Goal: Task Accomplishment & Management: Use online tool/utility

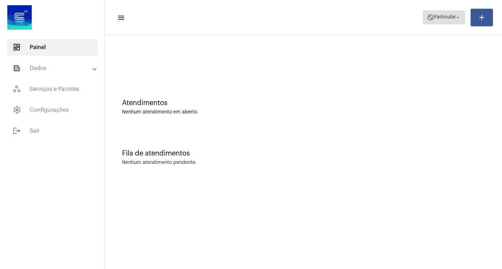
click at [446, 13] on span "do_not_disturb Particular arrow_drop_down" at bounding box center [444, 17] width 34 height 13
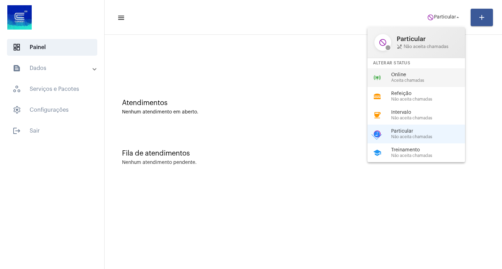
click at [434, 73] on span "Online" at bounding box center [430, 74] width 79 height 5
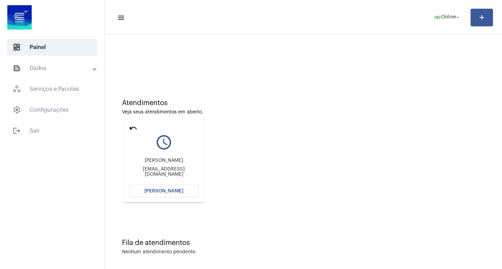
click at [155, 191] on span "[PERSON_NAME]" at bounding box center [163, 191] width 39 height 5
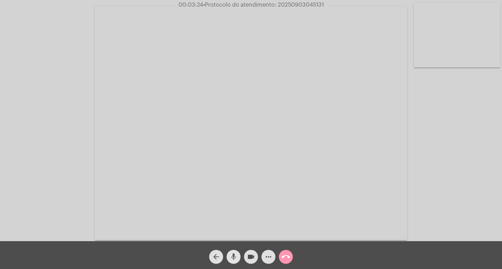
click at [236, 258] on mat-icon "mic" at bounding box center [233, 257] width 8 height 8
click at [233, 256] on mat-icon "mic_off" at bounding box center [233, 257] width 8 height 8
drag, startPoint x: 238, startPoint y: 255, endPoint x: 231, endPoint y: 253, distance: 7.7
click at [238, 255] on button "mic" at bounding box center [233, 257] width 14 height 14
click at [234, 254] on mat-icon "mic_off" at bounding box center [233, 257] width 8 height 8
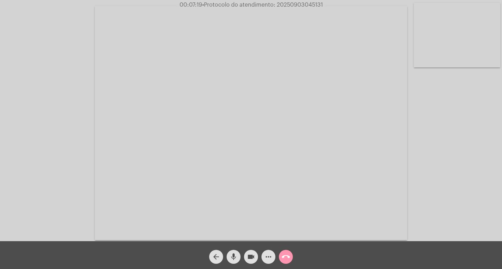
click at [236, 253] on mat-icon "mic" at bounding box center [233, 257] width 8 height 8
click at [246, 257] on button "videocam" at bounding box center [251, 257] width 14 height 14
click at [250, 253] on mat-icon "videocam_off" at bounding box center [251, 257] width 8 height 8
click at [234, 251] on span "mic_off" at bounding box center [233, 257] width 8 height 14
click at [253, 254] on mat-icon "videocam" at bounding box center [251, 257] width 8 height 8
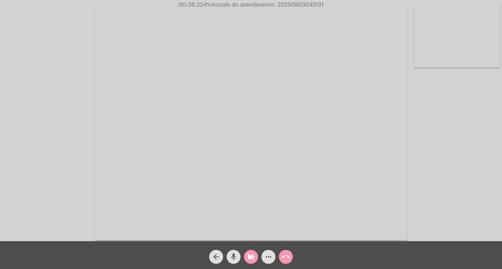
click at [252, 251] on span "videocam_off" at bounding box center [251, 257] width 8 height 14
click at [263, 254] on button "more_horiz" at bounding box center [268, 257] width 14 height 14
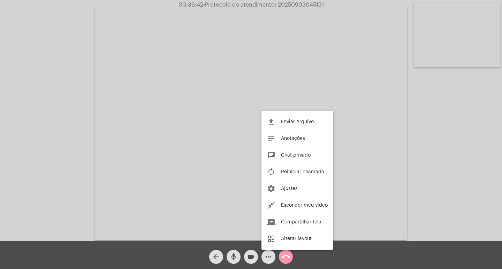
click at [64, 167] on div at bounding box center [251, 134] width 502 height 269
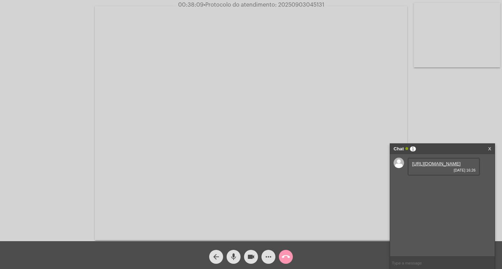
click at [433, 167] on link "[URL][DOMAIN_NAME]" at bounding box center [436, 163] width 48 height 5
click at [433, 186] on link "[URL][DOMAIN_NAME]" at bounding box center [436, 183] width 48 height 5
click at [433, 206] on link "[URL][DOMAIN_NAME]" at bounding box center [436, 203] width 48 height 5
click at [285, 257] on mat-icon "call_end" at bounding box center [285, 257] width 8 height 8
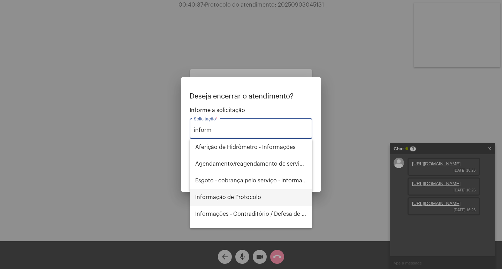
click at [256, 198] on span "Informação de Protocolo" at bounding box center [250, 197] width 111 height 17
type input "Informação de Protocolo"
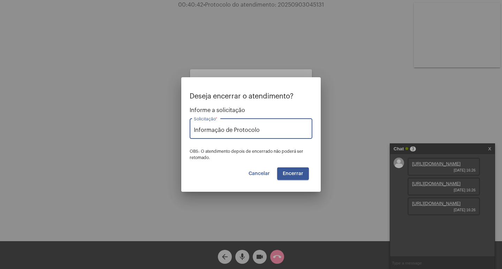
click at [284, 169] on button "Encerrar" at bounding box center [293, 174] width 32 height 13
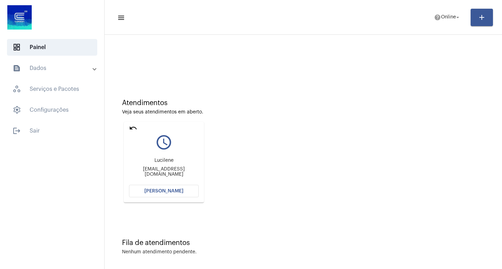
click at [132, 129] on mat-icon "undo" at bounding box center [133, 128] width 8 height 8
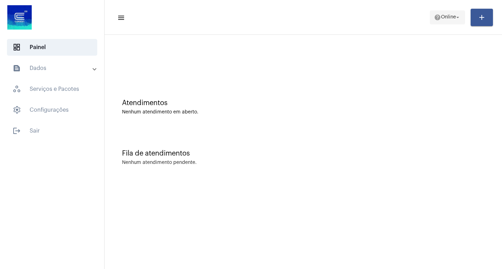
click at [458, 19] on mat-icon "arrow_drop_down" at bounding box center [457, 17] width 6 height 6
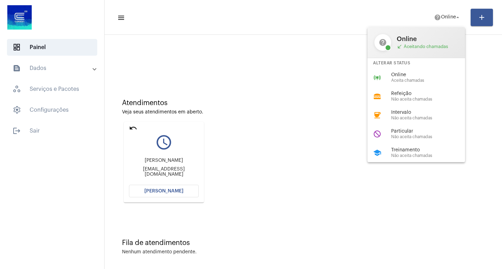
click at [130, 130] on div at bounding box center [251, 134] width 502 height 269
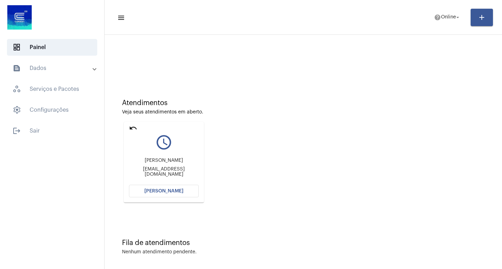
click at [131, 128] on mat-icon "undo" at bounding box center [133, 128] width 8 height 8
click at [136, 127] on mat-icon "undo" at bounding box center [133, 128] width 8 height 8
click at [450, 19] on span "Online" at bounding box center [448, 17] width 15 height 5
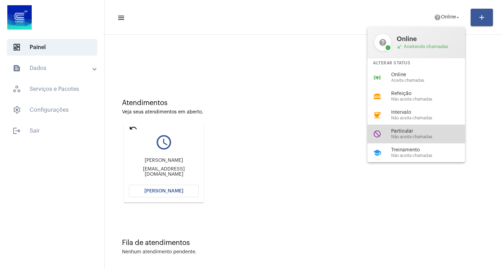
click at [404, 134] on div "Particular Não aceita chamadas" at bounding box center [430, 134] width 79 height 10
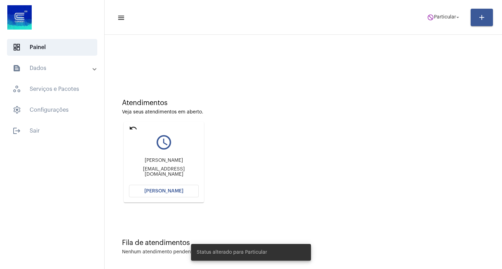
click at [127, 130] on mat-card "undo query_builder [PERSON_NAME] [PERSON_NAME][EMAIL_ADDRESS][DOMAIN_NAME] [PER…" at bounding box center [164, 162] width 80 height 81
click at [130, 127] on mat-icon "undo" at bounding box center [133, 128] width 8 height 8
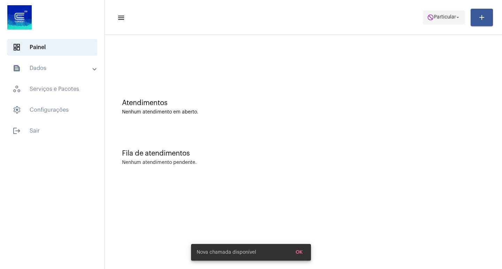
click at [433, 10] on button "do_not_disturb Particular arrow_drop_down" at bounding box center [444, 17] width 42 height 14
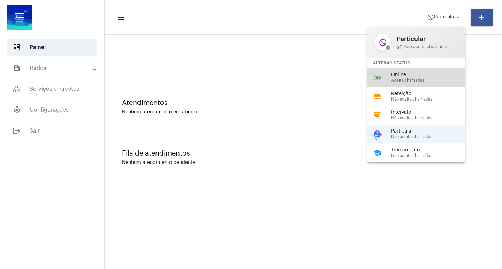
click at [399, 75] on span "Online" at bounding box center [430, 74] width 79 height 5
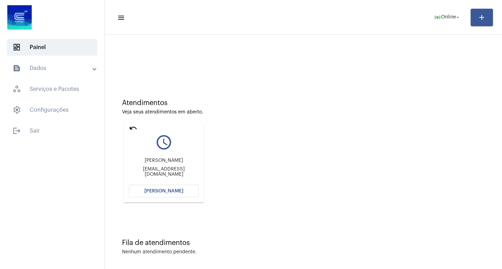
click at [133, 125] on mat-icon "undo" at bounding box center [133, 128] width 8 height 8
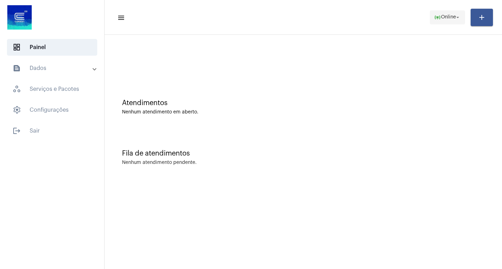
click at [438, 20] on mat-icon "online_prediction" at bounding box center [437, 17] width 7 height 7
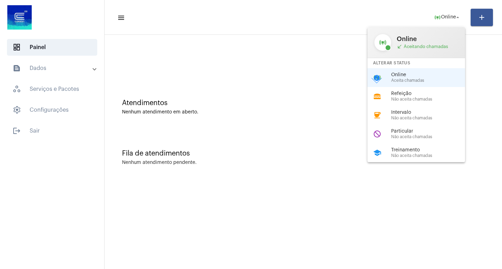
click at [324, 74] on div at bounding box center [251, 134] width 502 height 269
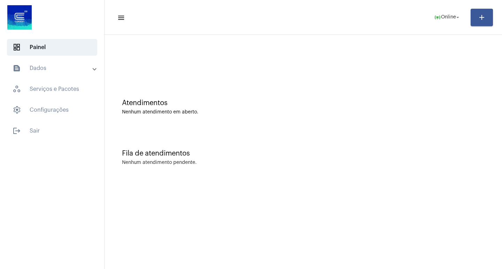
click at [434, 24] on mat-toolbar-row "menu online_prediction Online arrow_drop_down add" at bounding box center [303, 17] width 397 height 22
click at [434, 22] on span "online_prediction Online arrow_drop_down" at bounding box center [447, 17] width 27 height 13
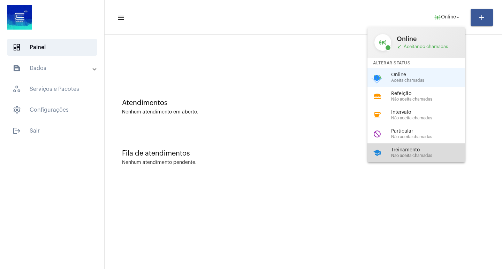
click at [398, 149] on span "Treinamento" at bounding box center [430, 150] width 79 height 5
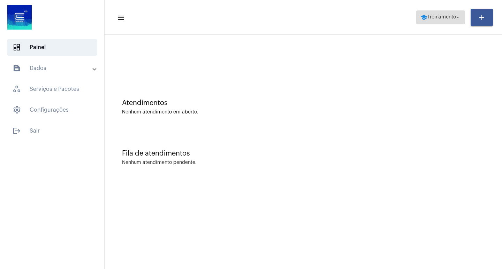
click at [432, 14] on span "school Treinamento arrow_drop_down" at bounding box center [440, 17] width 40 height 13
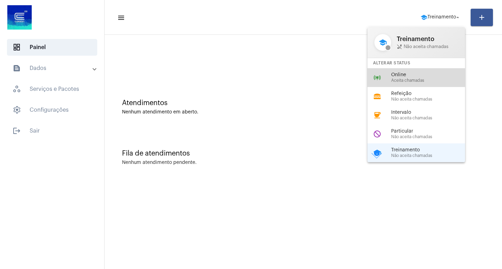
click at [426, 77] on span "Online" at bounding box center [430, 74] width 79 height 5
